Goal: Task Accomplishment & Management: Manage account settings

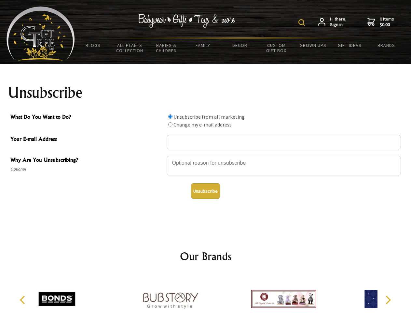
click at [303, 22] on img at bounding box center [302, 22] width 7 height 7
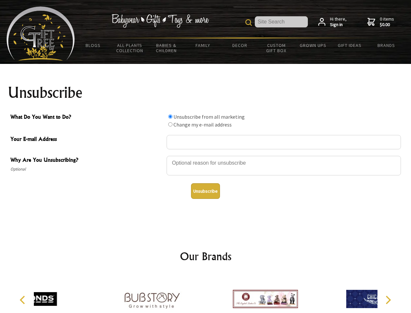
click at [206, 155] on div at bounding box center [284, 166] width 235 height 23
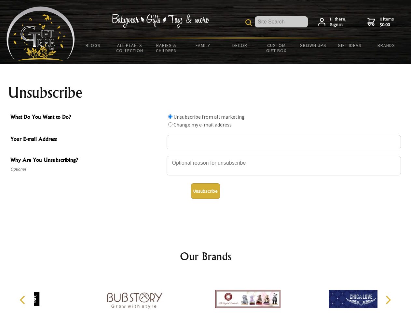
click at [170, 116] on input "What Do You Want to Do?" at bounding box center [170, 116] width 4 height 4
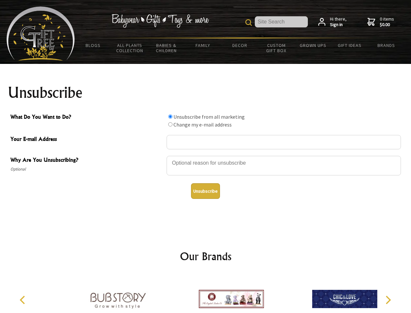
click at [170, 124] on input "What Do You Want to Do?" at bounding box center [170, 124] width 4 height 4
radio input "true"
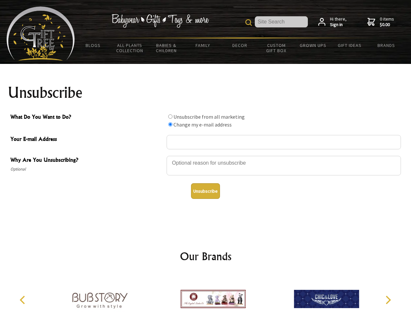
click at [206, 191] on button "Unsubscribe" at bounding box center [205, 191] width 29 height 16
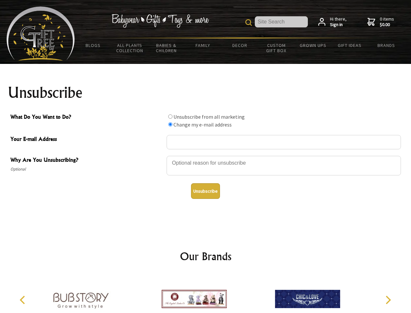
click at [206, 293] on img at bounding box center [194, 298] width 65 height 49
click at [23, 300] on icon "Previous" at bounding box center [23, 299] width 8 height 8
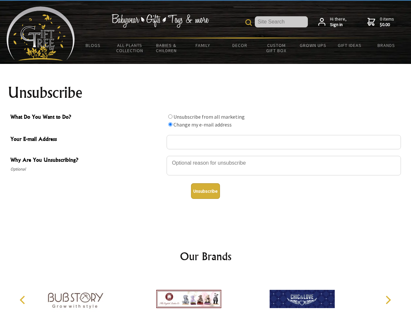
click at [388, 300] on icon "Next" at bounding box center [388, 299] width 8 height 8
